Goal: Communication & Community: Answer question/provide support

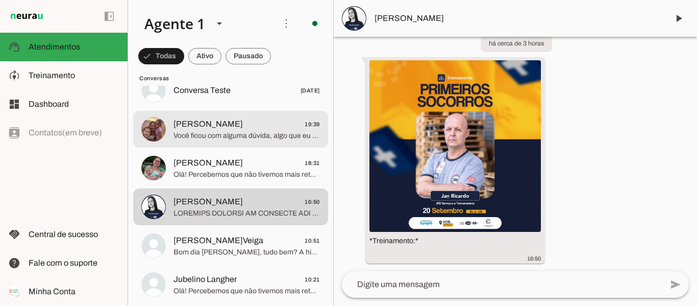
scroll to position [51, 0]
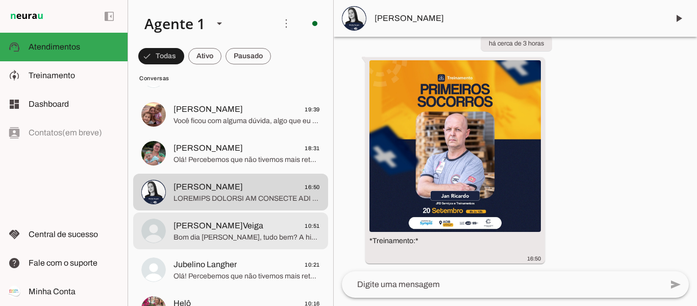
click at [274, 234] on span "Bom dia [PERSON_NAME], tudo bem? A hidro é uma ótima escolha para começar com s…" at bounding box center [247, 237] width 146 height 10
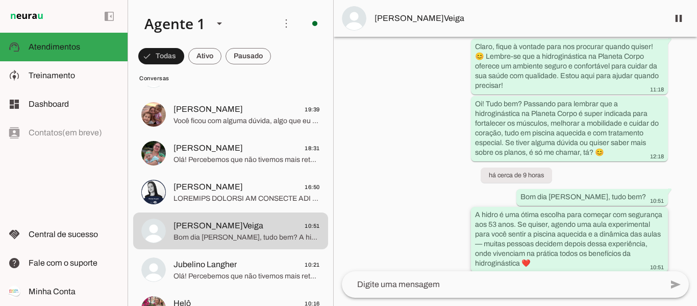
scroll to position [816, 0]
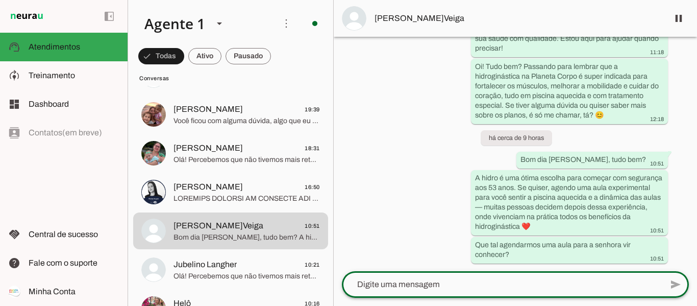
click at [509, 283] on textarea at bounding box center [502, 284] width 320 height 12
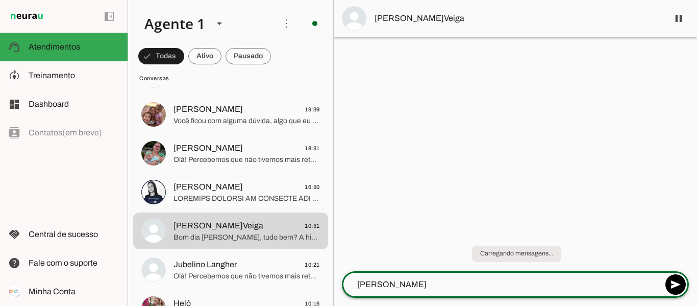
type textarea "[PERSON_NAME],"
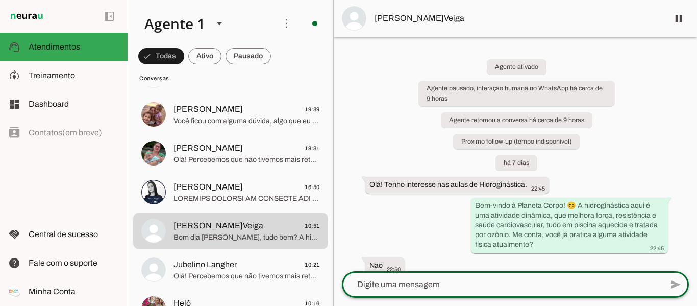
click at [497, 283] on textarea at bounding box center [502, 284] width 320 height 12
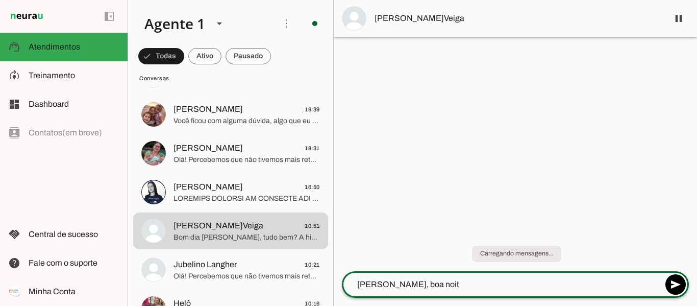
type textarea "[PERSON_NAME], boa noite"
type textarea "Tudo bem?"
click at [497, 283] on textarea at bounding box center [502, 284] width 320 height 12
